Goal: Find specific page/section: Find specific page/section

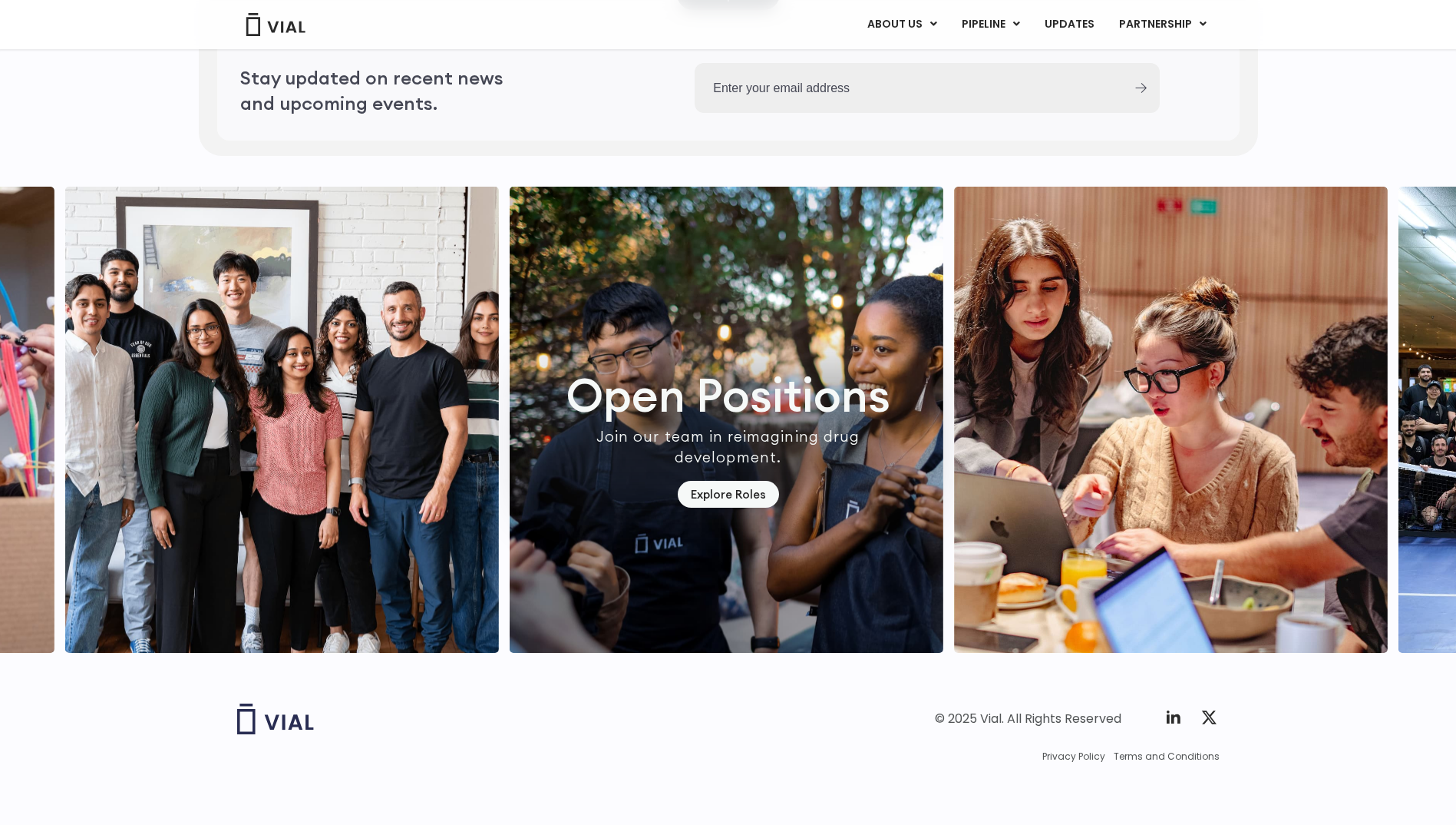
scroll to position [4228, 0]
click at [703, 487] on link "Explore Roles" at bounding box center [728, 494] width 102 height 27
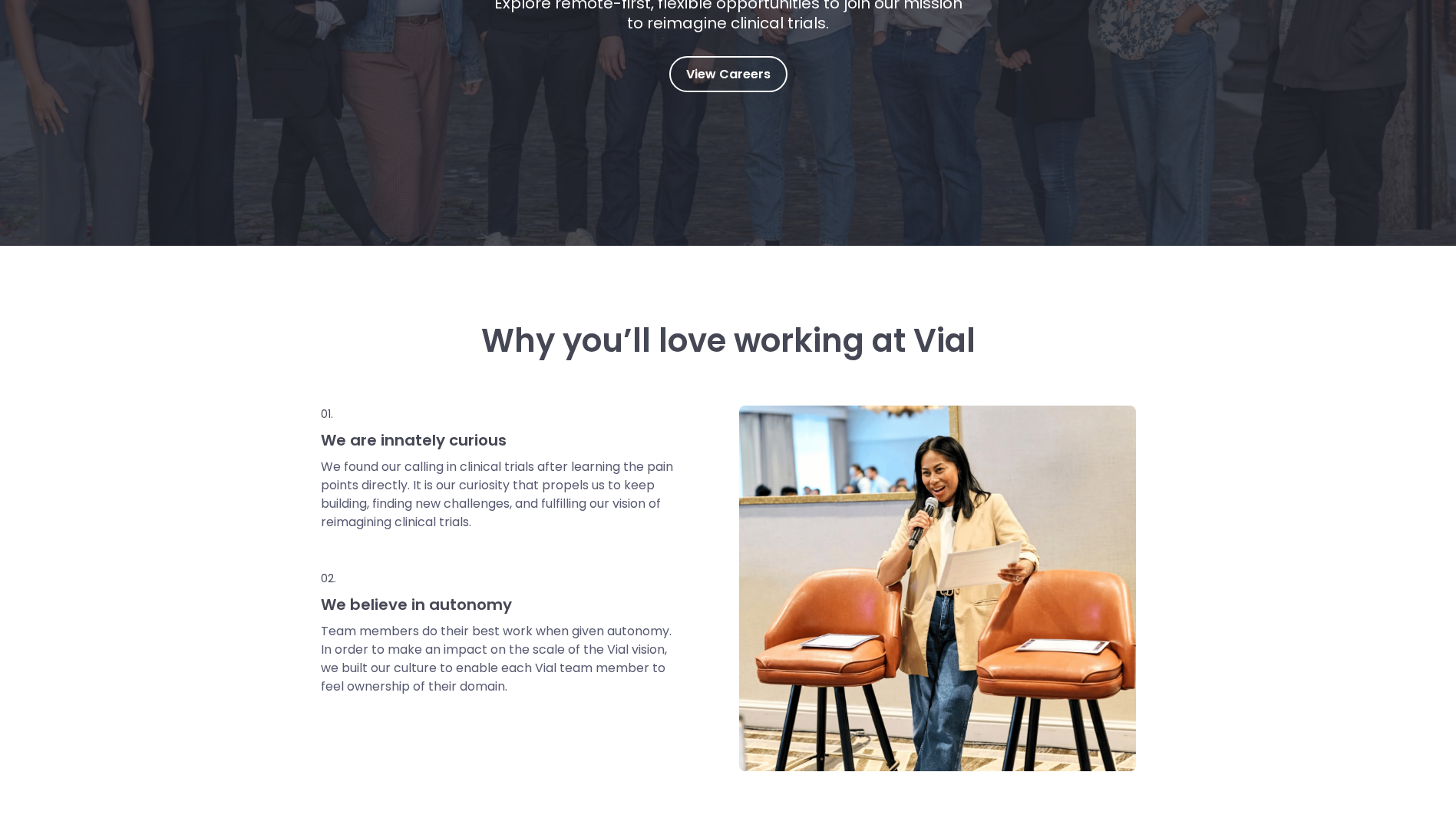
scroll to position [76, 0]
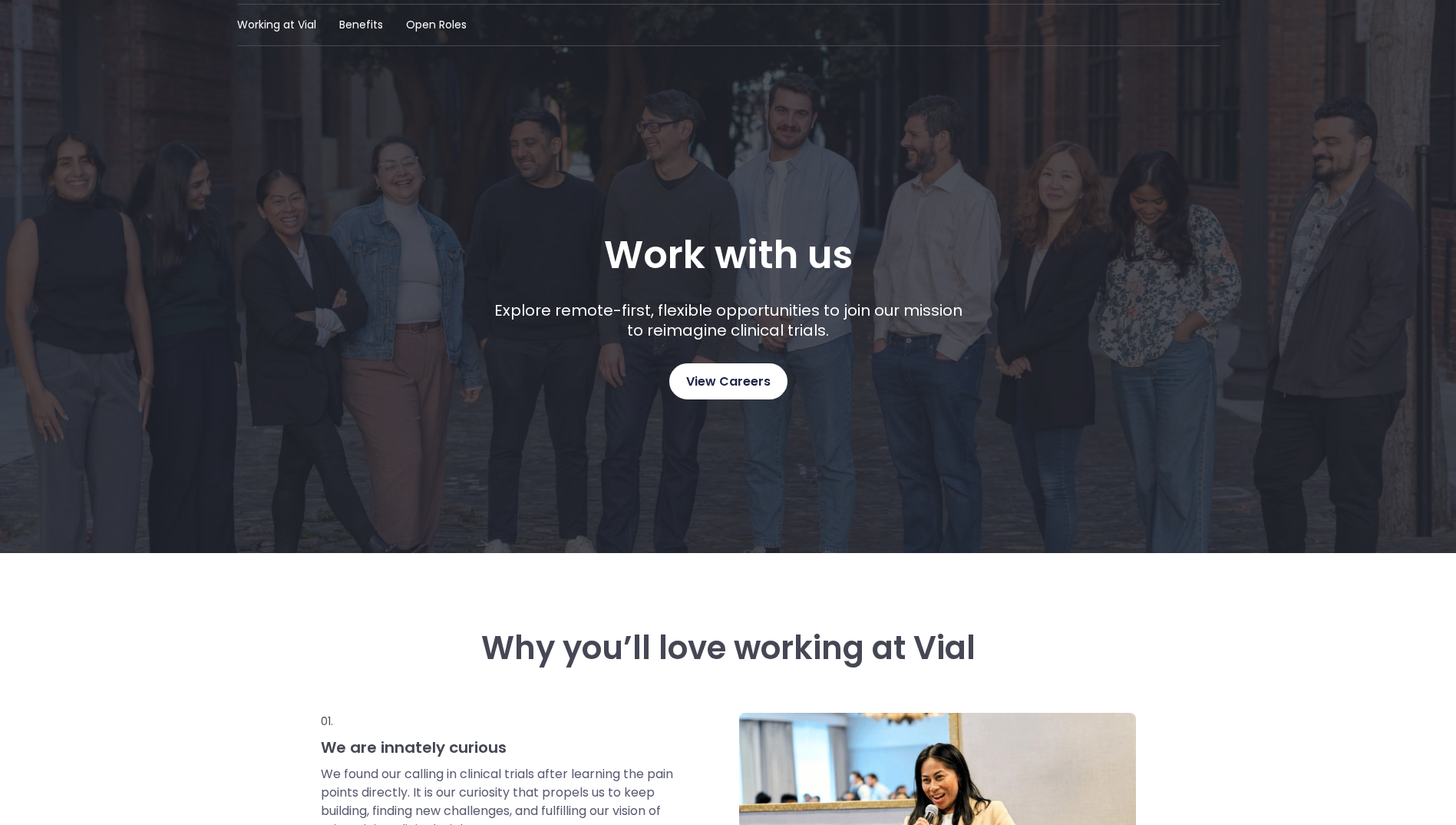
click at [746, 374] on span "View Careers" at bounding box center [728, 381] width 84 height 20
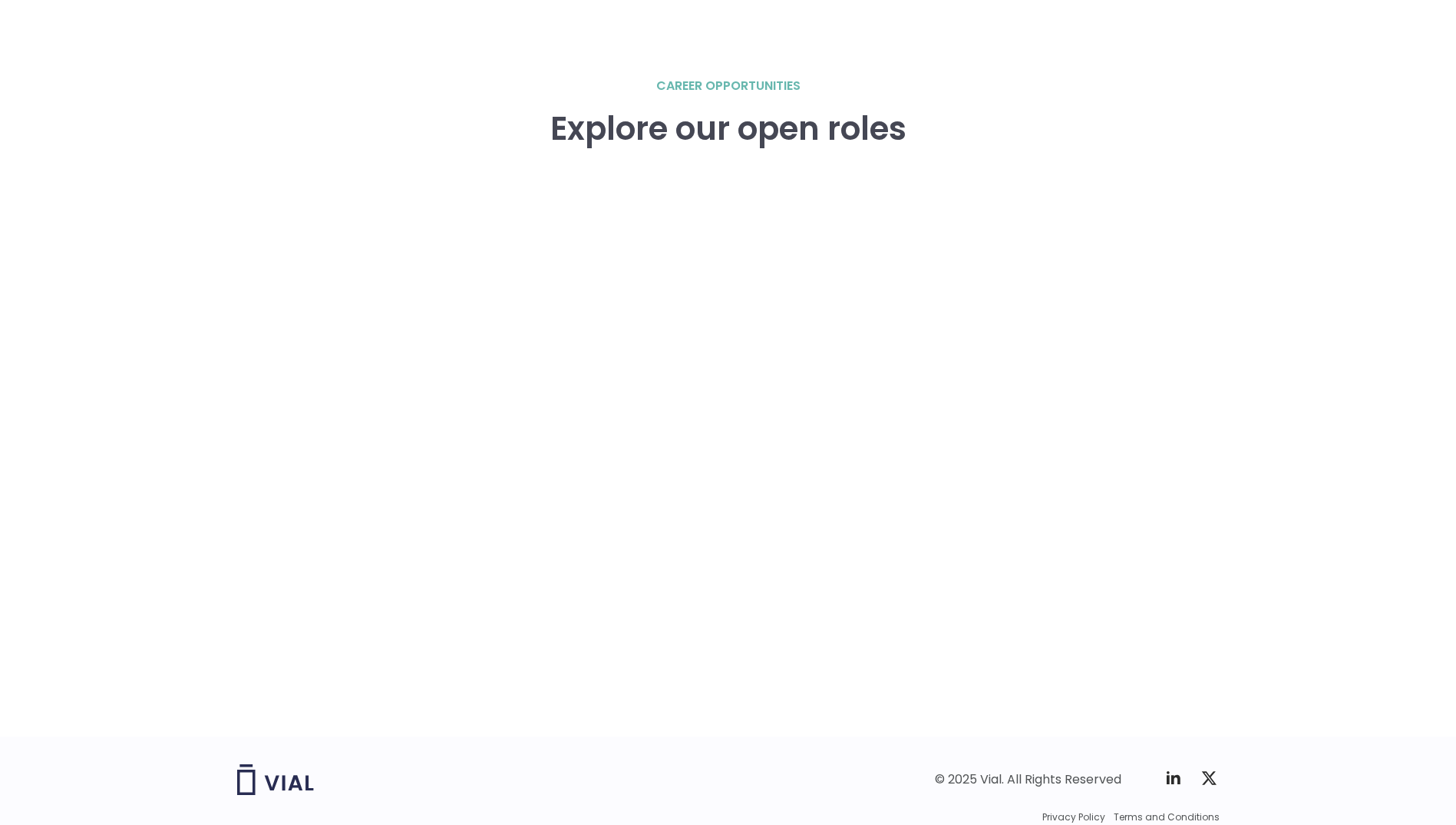
scroll to position [2185, 0]
